Goal: Task Accomplishment & Management: Manage account settings

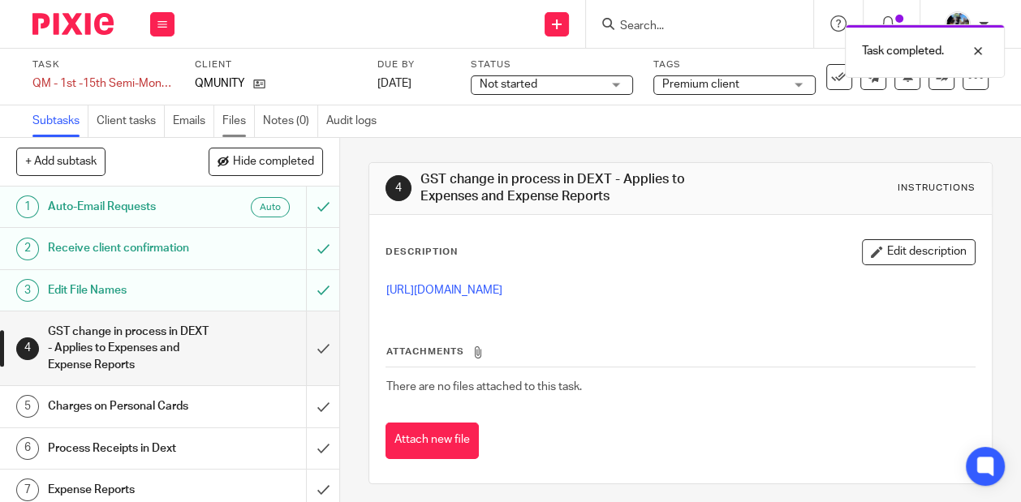
click at [235, 118] on link "Files" at bounding box center [238, 121] width 32 height 32
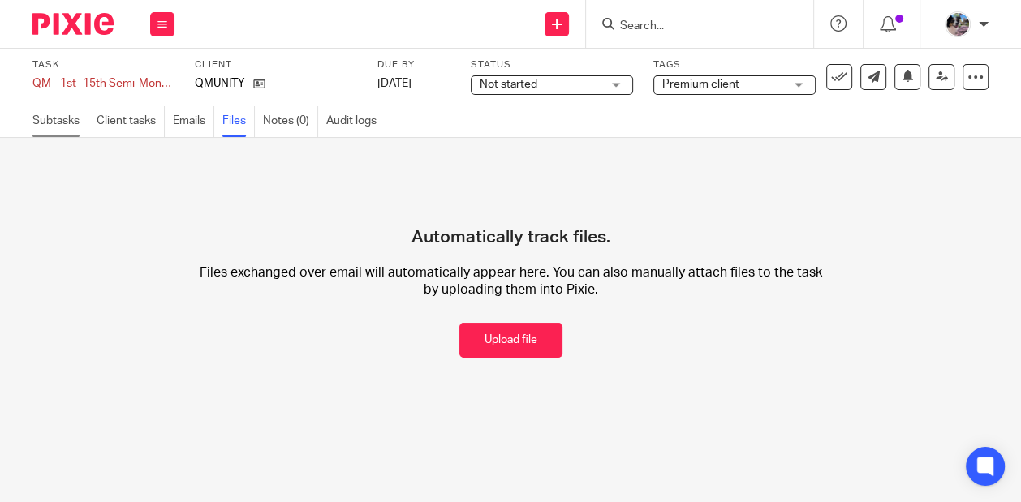
click at [61, 128] on link "Subtasks" at bounding box center [60, 121] width 56 height 32
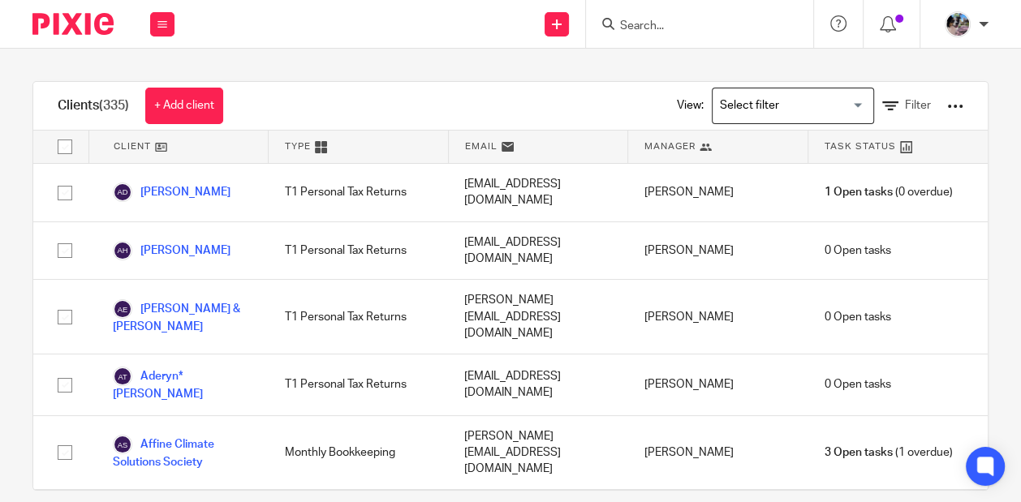
scroll to position [13717, 0]
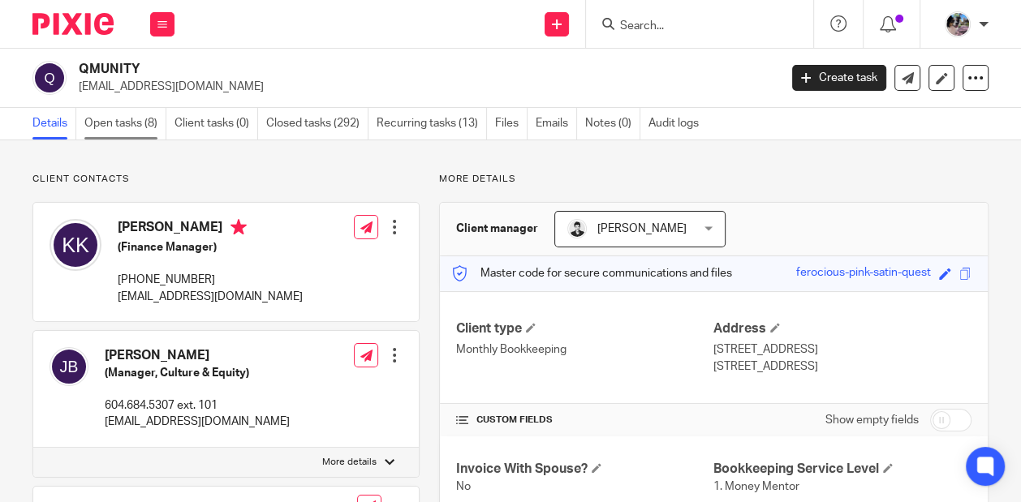
click at [141, 119] on link "Open tasks (8)" at bounding box center [125, 124] width 82 height 32
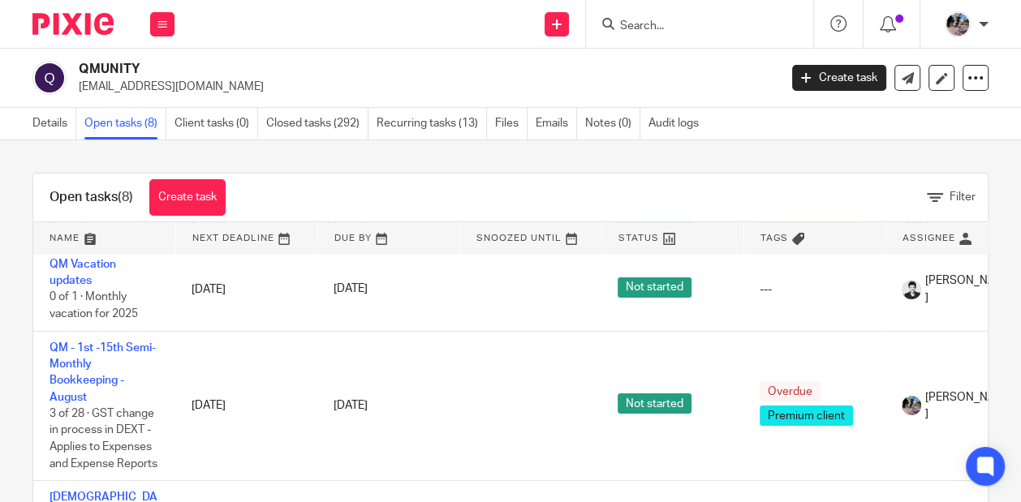
scroll to position [407, 0]
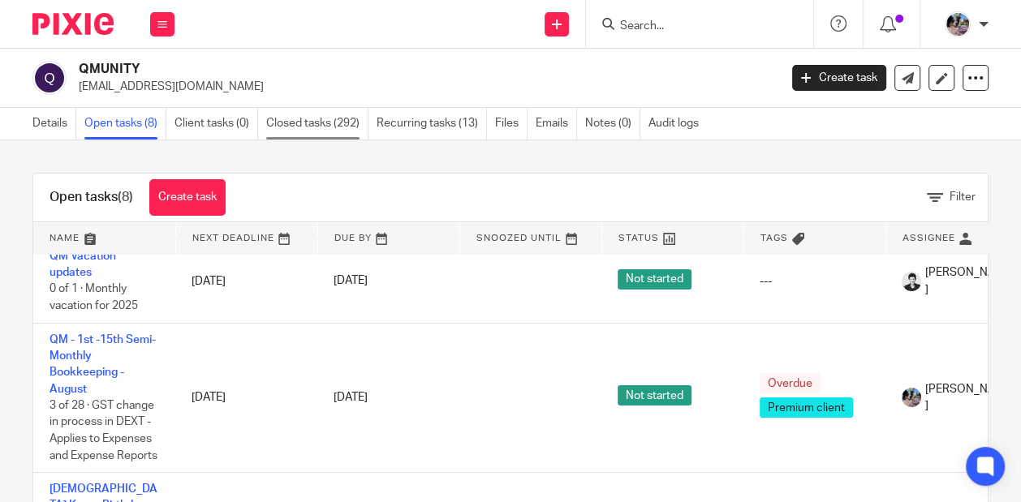
click at [309, 124] on link "Closed tasks (292)" at bounding box center [317, 124] width 102 height 32
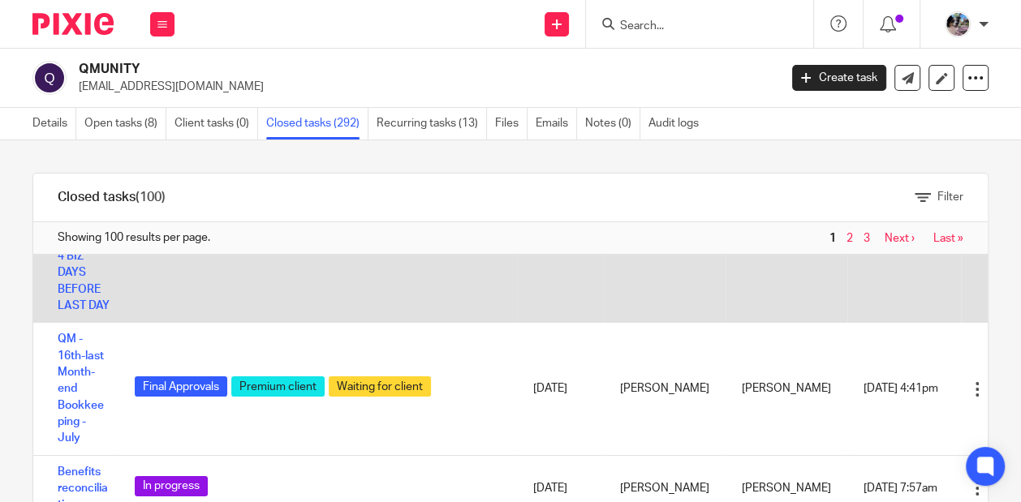
scroll to position [154, 0]
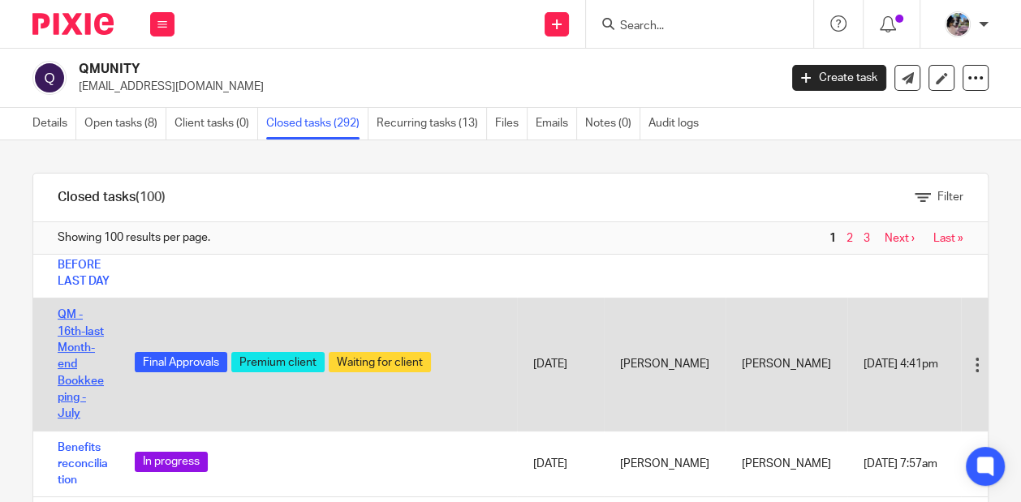
click at [74, 309] on link "QM - 16th-last Month-end Bookkeeping - July" at bounding box center [81, 364] width 46 height 110
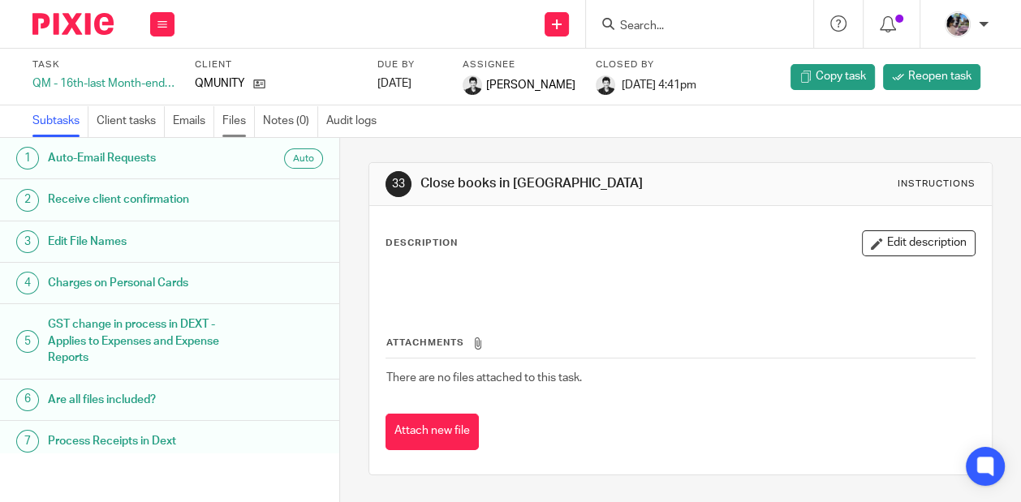
click at [231, 118] on link "Files" at bounding box center [238, 121] width 32 height 32
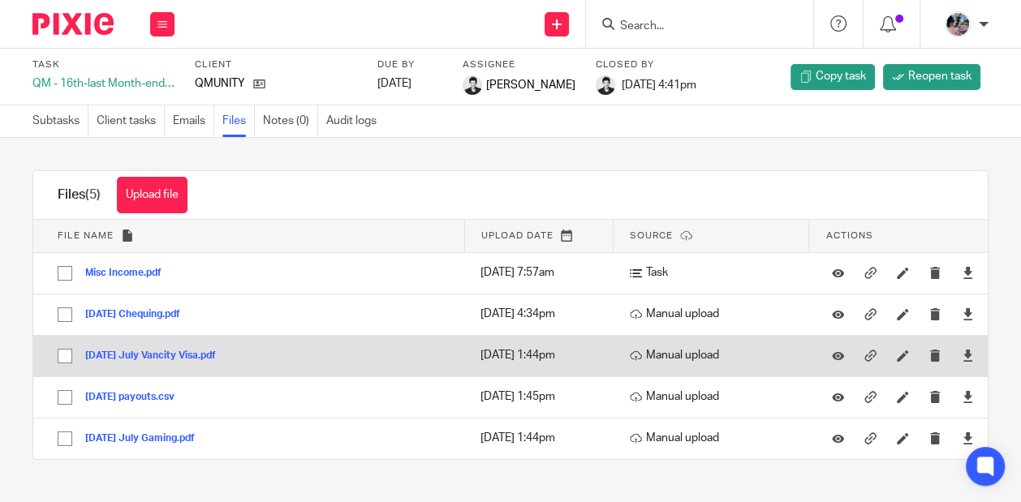
click at [168, 357] on button "2025-07-21 July Vancity Visa.pdf" at bounding box center [156, 356] width 143 height 11
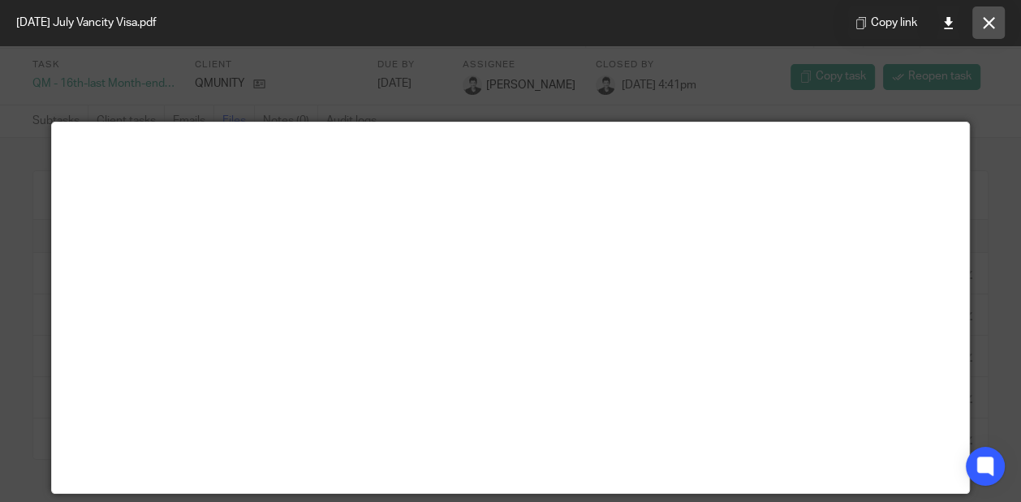
click at [978, 20] on button at bounding box center [988, 22] width 32 height 32
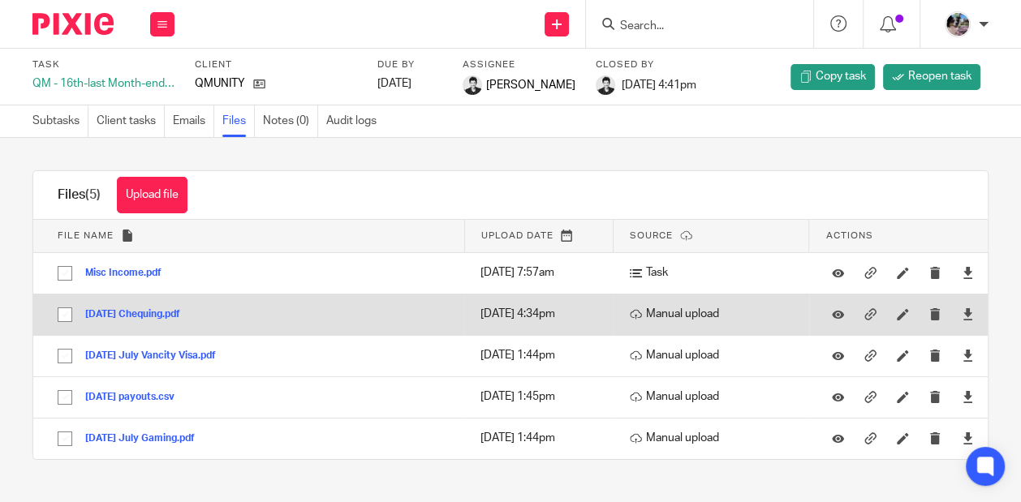
click at [156, 312] on button "2025-07-31 Chequing.pdf" at bounding box center [138, 314] width 107 height 11
